Goal: Information Seeking & Learning: Understand process/instructions

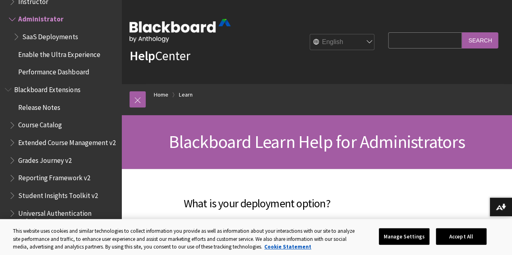
click at [401, 40] on input "Search Query" at bounding box center [425, 40] width 74 height 16
type input "how to enroll instructors"
click at [462, 32] on input "Search" at bounding box center [480, 40] width 36 height 16
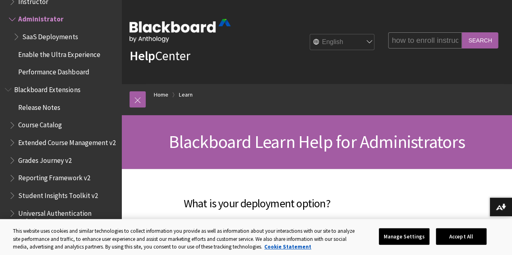
click at [483, 42] on input "Search" at bounding box center [480, 40] width 36 height 16
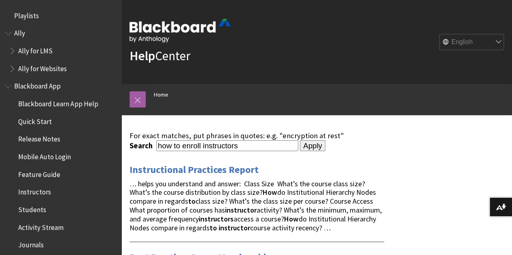
click at [171, 147] on input "how to enroll instructors" at bounding box center [227, 145] width 142 height 11
type input "enroll"
click at [300, 140] on input "Apply" at bounding box center [313, 145] width 26 height 11
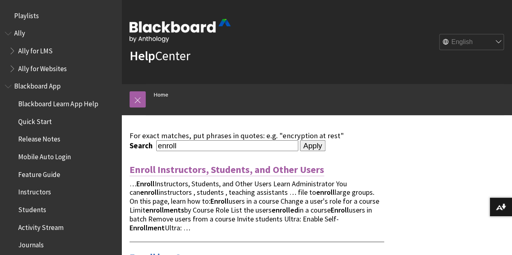
click at [189, 169] on link "Enroll Instructors, Students, and Other Users" at bounding box center [227, 170] width 195 height 13
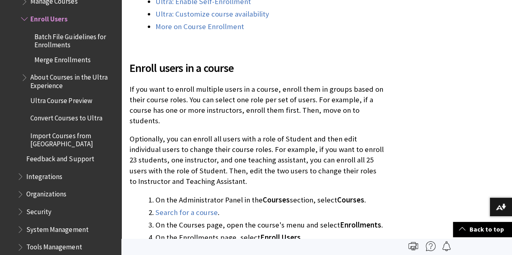
scroll to position [324, 0]
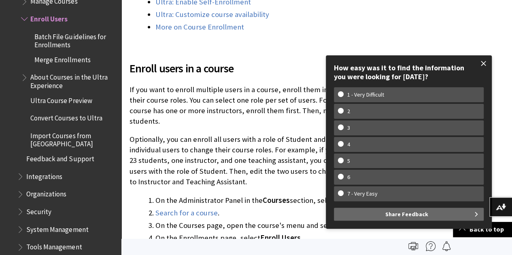
click at [478, 62] on span at bounding box center [483, 63] width 17 height 17
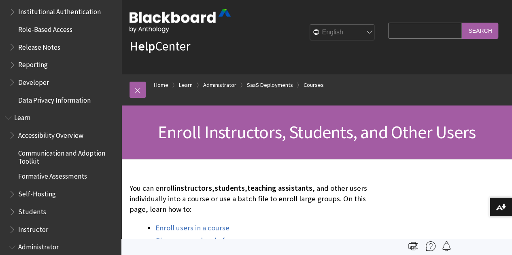
scroll to position [0, 0]
